Goal: Task Accomplishment & Management: Manage account settings

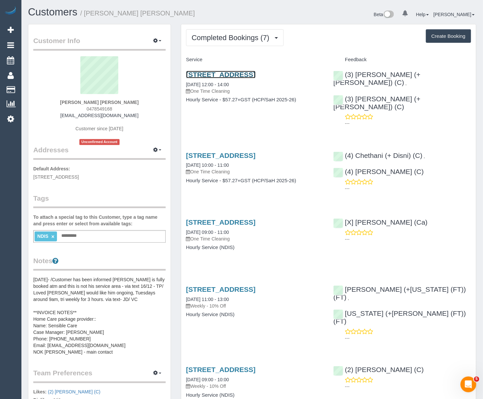
click at [220, 74] on link "6 Becket Ave, Bentleigh East, VIC 3165" at bounding box center [220, 75] width 69 height 8
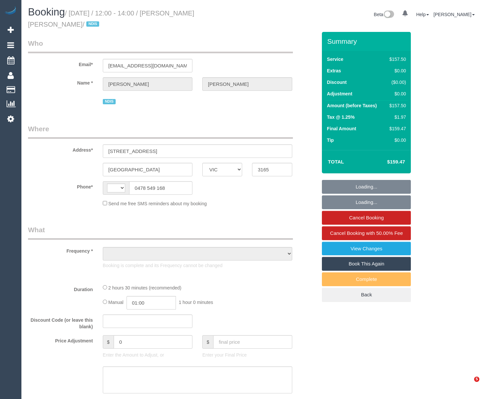
select select "VIC"
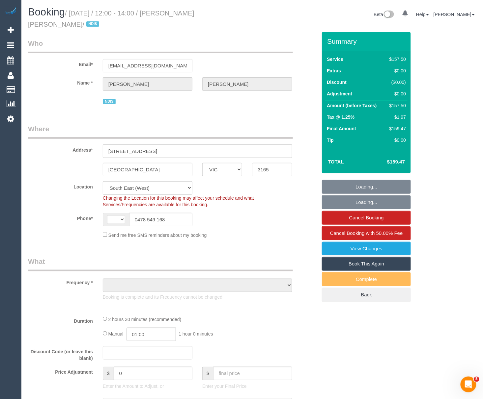
select select "number:28"
select select "number:14"
select select "number:19"
select select "number:25"
select select "string:AU"
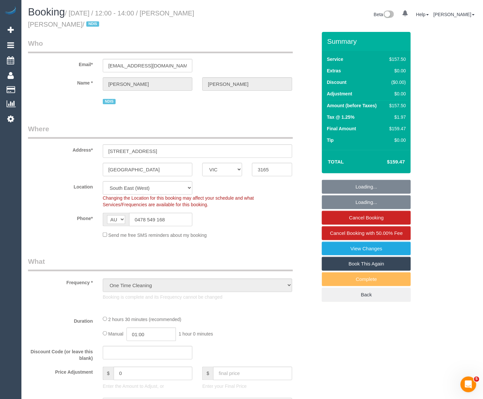
select select "object:828"
select select "150"
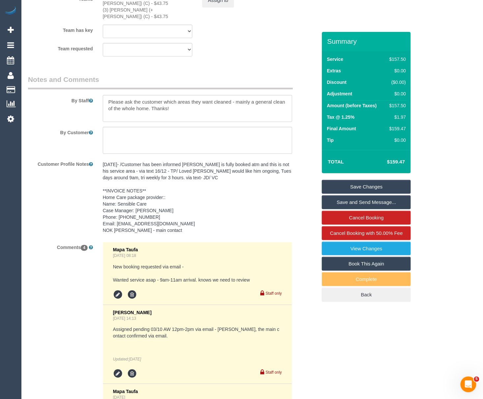
scroll to position [922, 0]
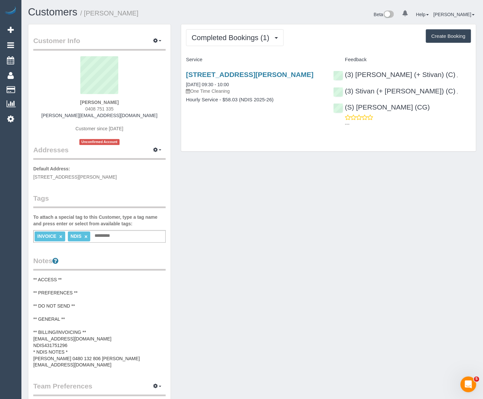
drag, startPoint x: 87, startPoint y: 14, endPoint x: 128, endPoint y: 15, distance: 40.5
click at [128, 15] on small "/ Vincenzo Caio Verbinding" at bounding box center [109, 13] width 58 height 7
copy small "Vincenzo Caio"
click at [216, 73] on link "1/12-18 Martin Street, St Kilda, VIC 3182" at bounding box center [249, 75] width 127 height 8
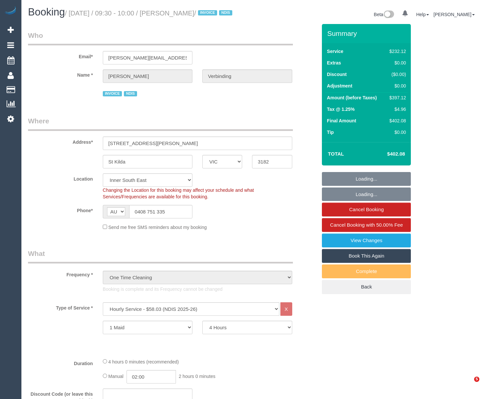
select select "VIC"
select select "240"
select select "number:28"
select select "number:14"
select select "number:19"
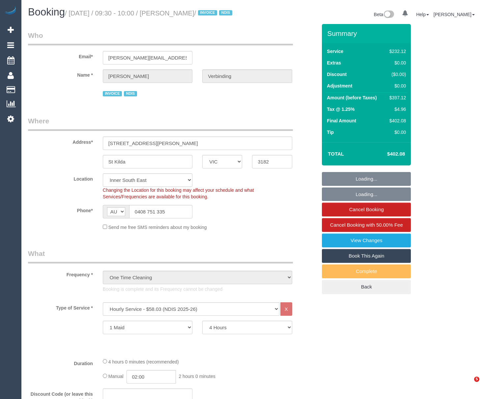
select select "number:25"
